Goal: Transaction & Acquisition: Obtain resource

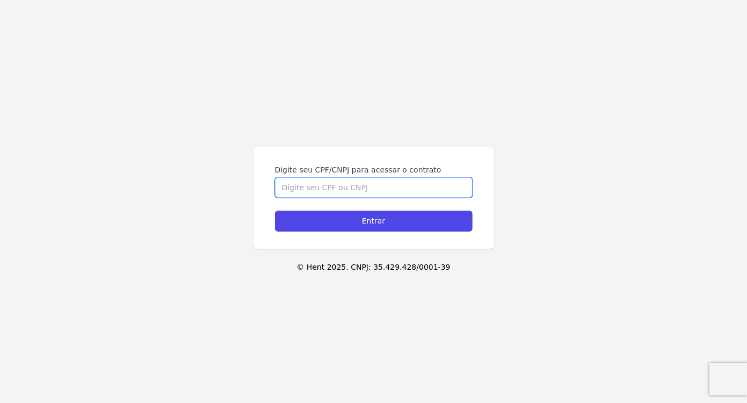
click at [357, 189] on input "Digite seu CPF/CNPJ para acessar o contrato" at bounding box center [373, 187] width 197 height 20
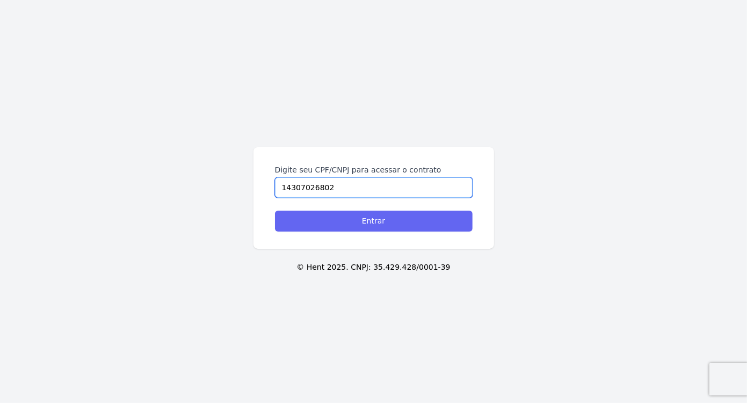
type input "14307026802"
click at [370, 227] on input "Entrar" at bounding box center [373, 220] width 197 height 21
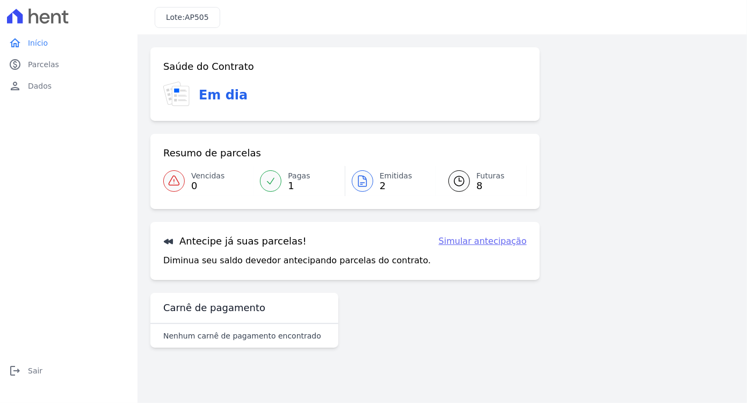
click at [491, 175] on span "Futuras" at bounding box center [490, 175] width 28 height 11
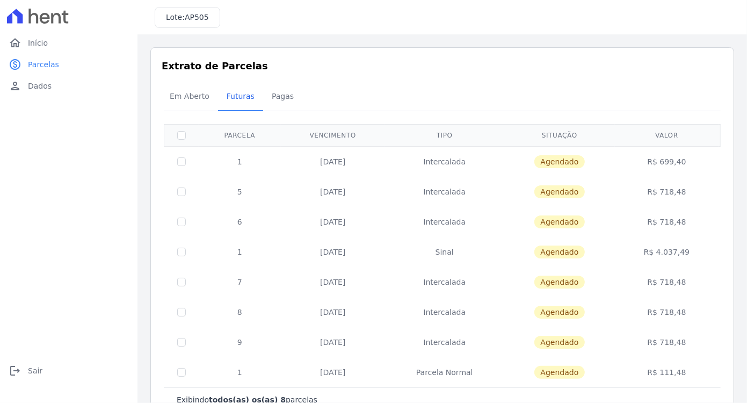
scroll to position [32, 0]
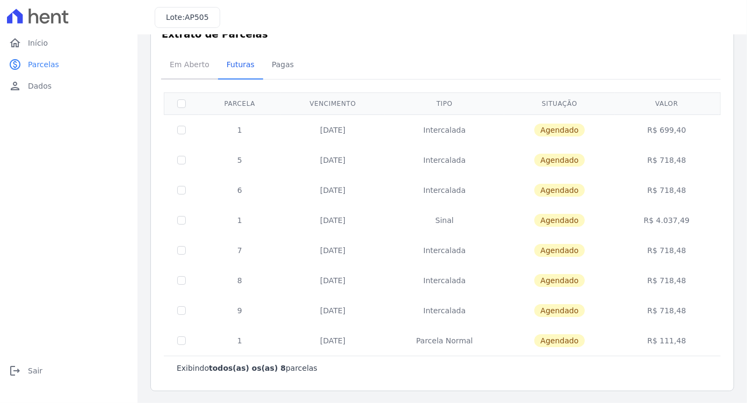
click at [187, 64] on span "Em Aberto" at bounding box center [189, 64] width 53 height 21
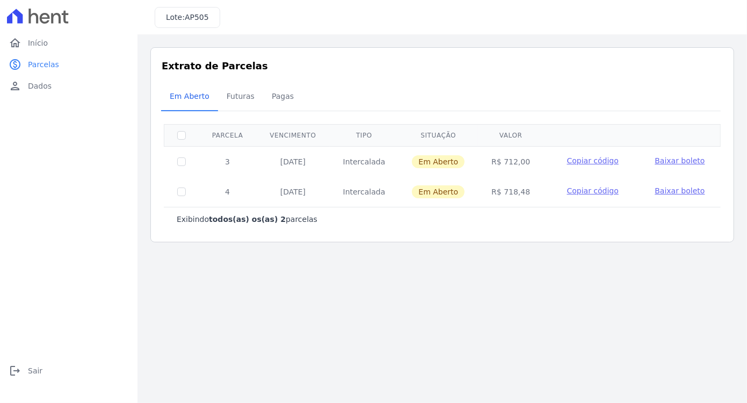
click at [661, 164] on span "Baixar boleto" at bounding box center [679, 160] width 50 height 9
click at [669, 192] on span "Baixar boleto" at bounding box center [679, 190] width 50 height 9
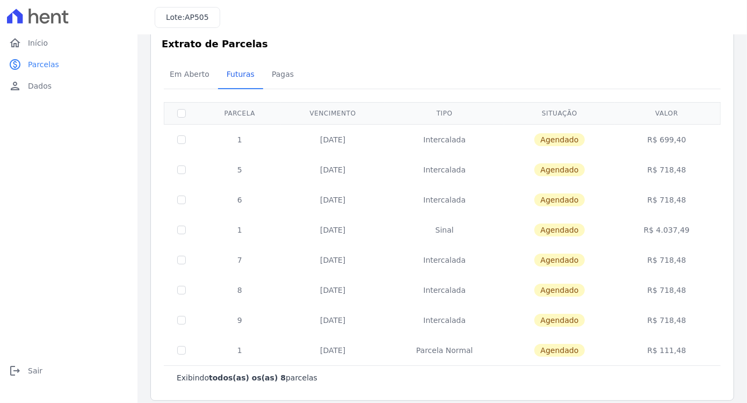
scroll to position [32, 0]
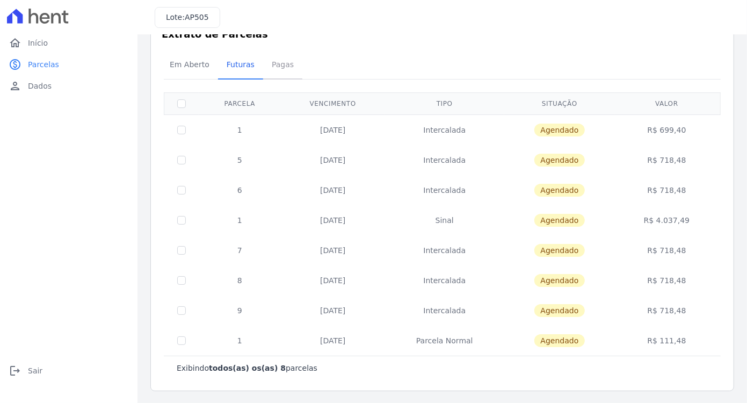
click at [272, 64] on span "Pagas" at bounding box center [282, 64] width 35 height 21
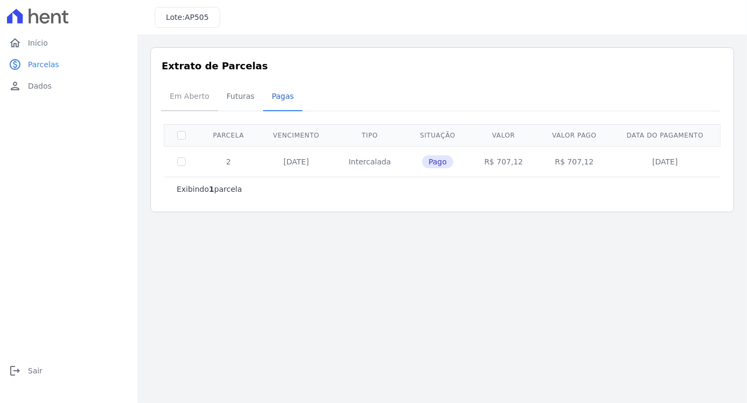
click at [184, 96] on span "Em Aberto" at bounding box center [189, 95] width 53 height 21
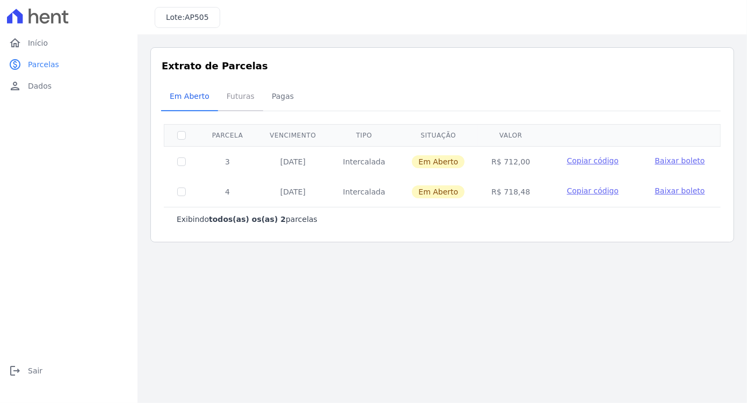
click at [235, 97] on span "Futuras" at bounding box center [240, 95] width 41 height 21
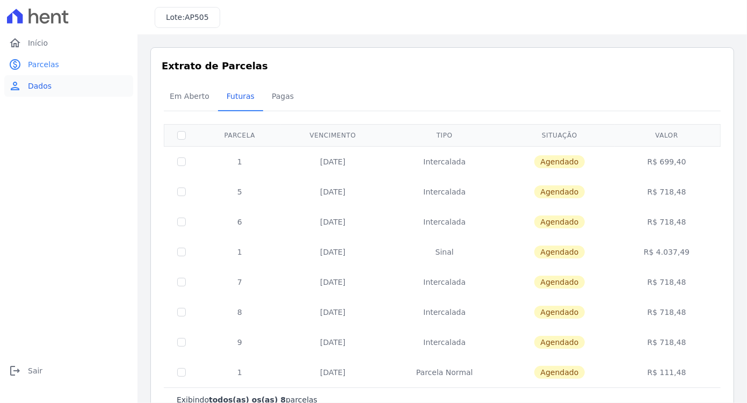
click at [40, 86] on span "Dados" at bounding box center [40, 86] width 24 height 11
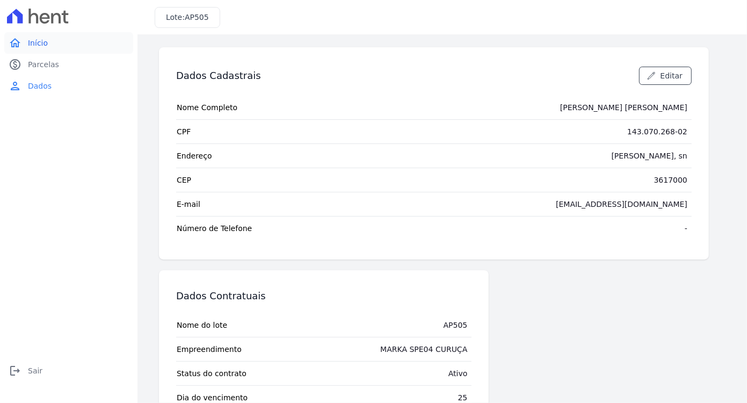
click at [40, 42] on span "Início" at bounding box center [38, 43] width 20 height 11
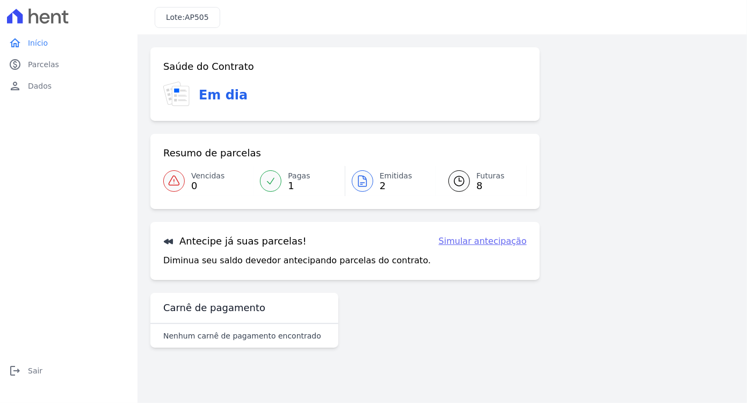
click at [381, 181] on span "2" at bounding box center [395, 185] width 33 height 9
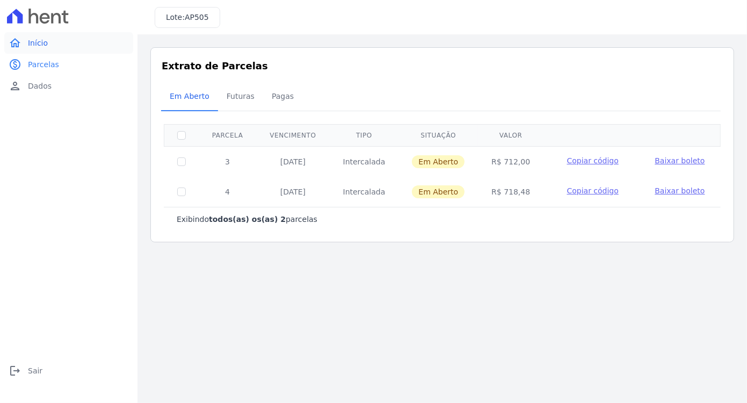
click at [26, 41] on link "home Início" at bounding box center [68, 42] width 129 height 21
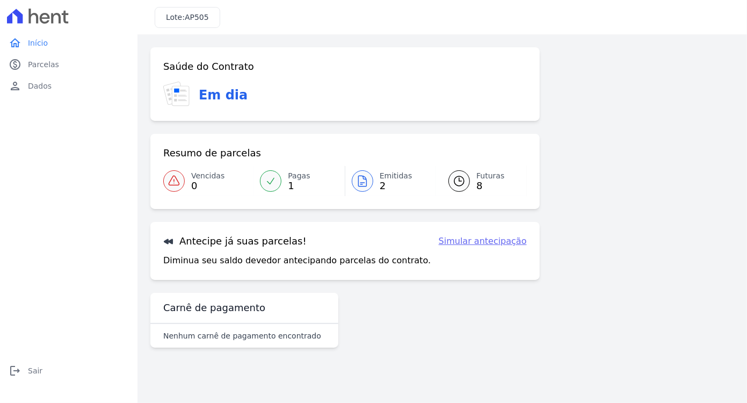
click at [276, 174] on div at bounding box center [270, 180] width 21 height 21
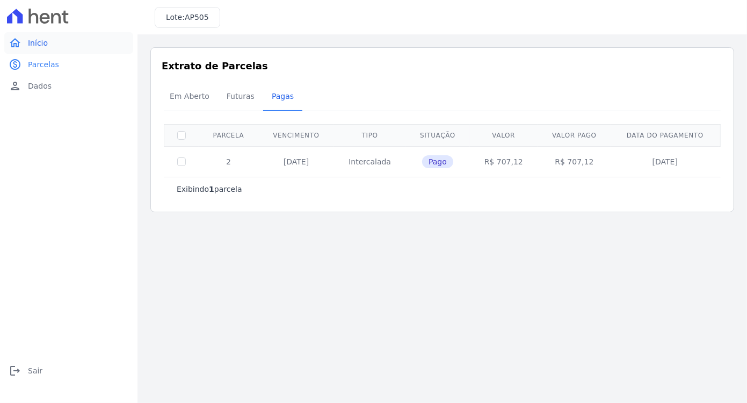
click at [33, 42] on span "Início" at bounding box center [38, 43] width 20 height 11
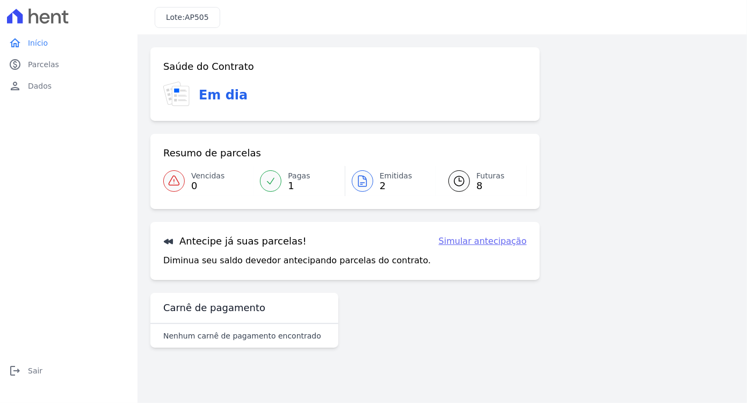
click at [195, 175] on span "Vencidas" at bounding box center [207, 175] width 33 height 11
